Goal: Navigation & Orientation: Find specific page/section

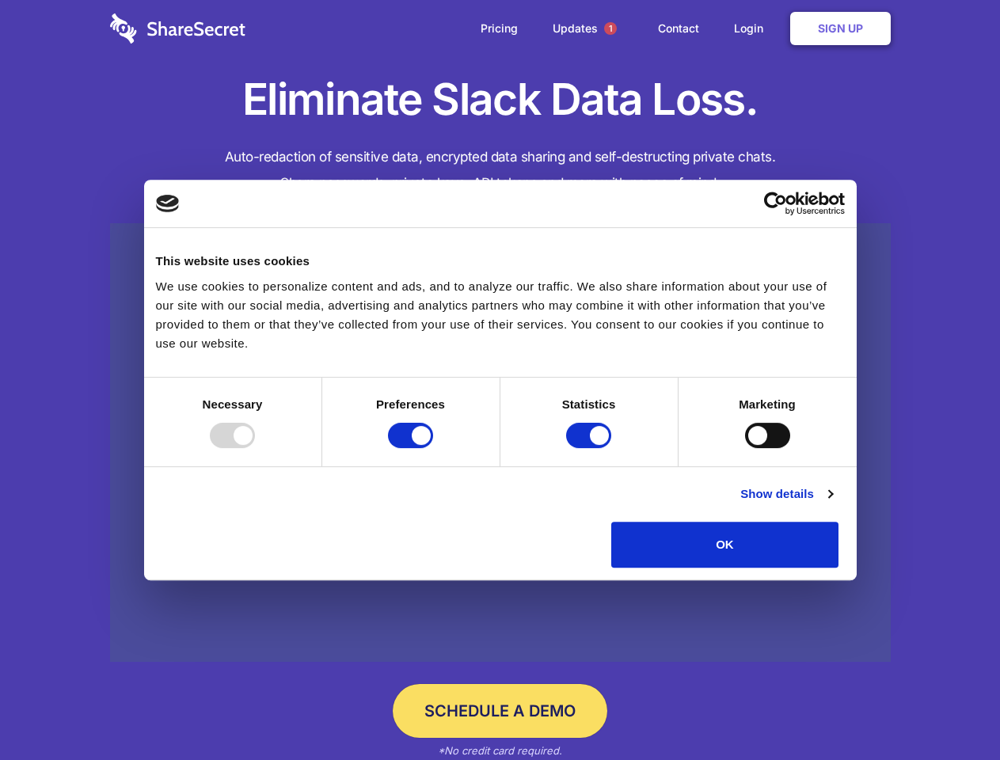
click at [255, 448] on div at bounding box center [232, 435] width 45 height 25
click at [433, 448] on input "Preferences" at bounding box center [410, 435] width 45 height 25
checkbox input "false"
click at [591, 448] on input "Statistics" at bounding box center [588, 435] width 45 height 25
checkbox input "false"
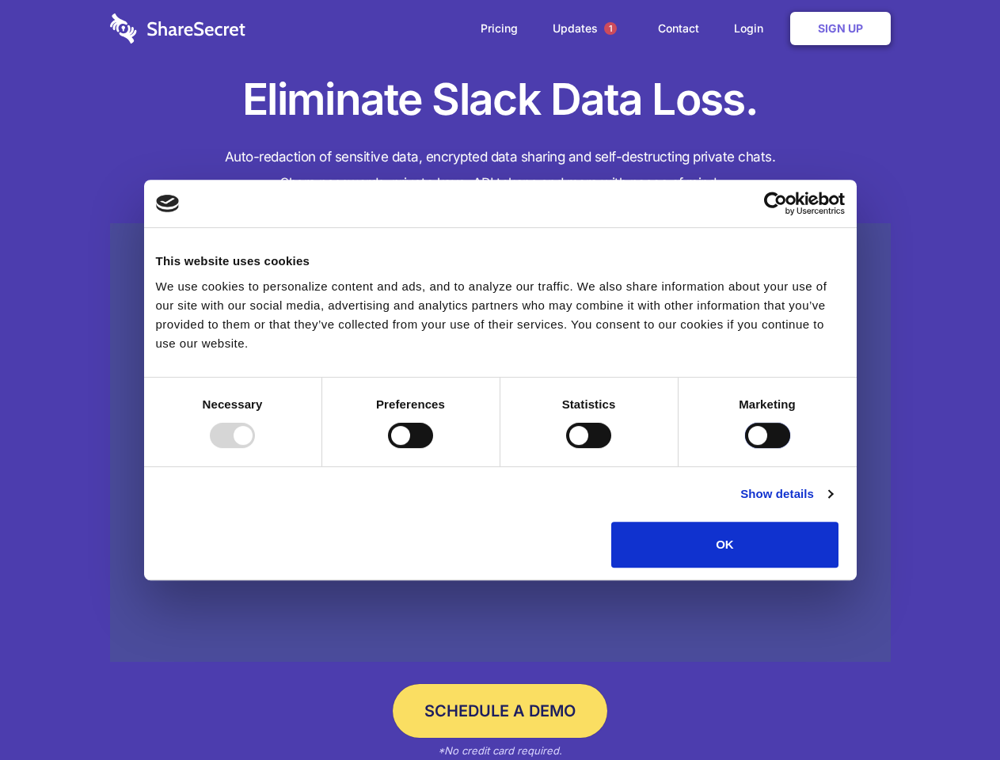
click at [745, 448] on input "Marketing" at bounding box center [767, 435] width 45 height 25
checkbox input "true"
click at [832, 503] on link "Show details" at bounding box center [786, 493] width 92 height 19
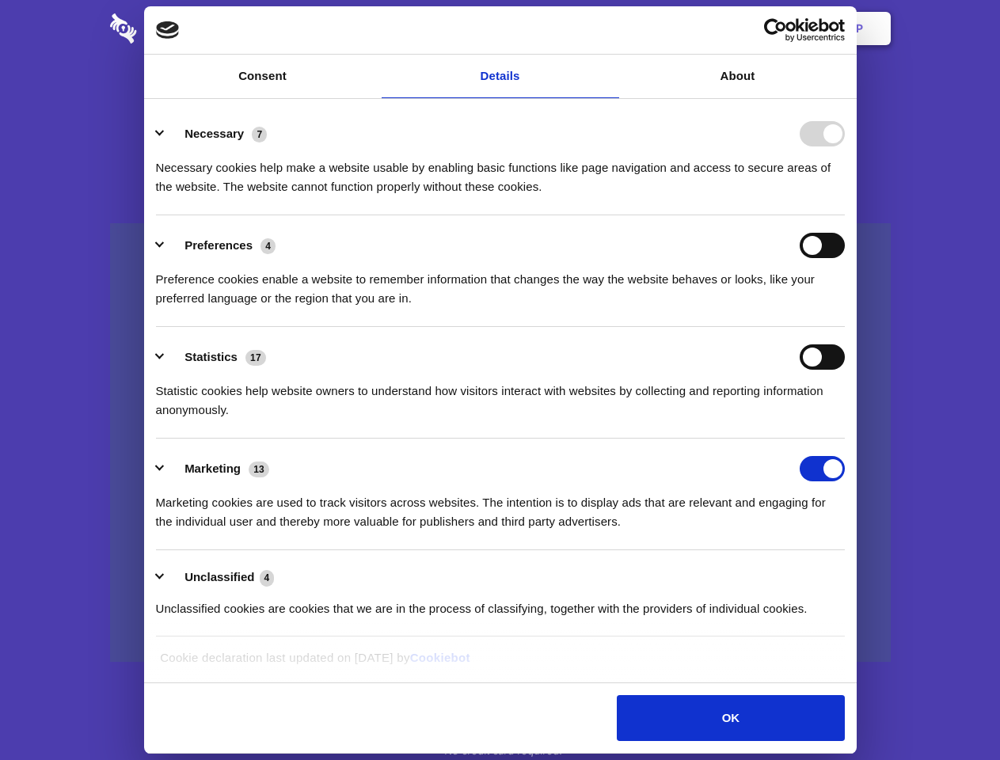
click at [845, 215] on li "Necessary 7 Necessary cookies help make a website usable by enabling basic func…" at bounding box center [500, 160] width 689 height 112
click at [610, 28] on span "1" at bounding box center [610, 28] width 13 height 13
